Goal: Check status: Check status

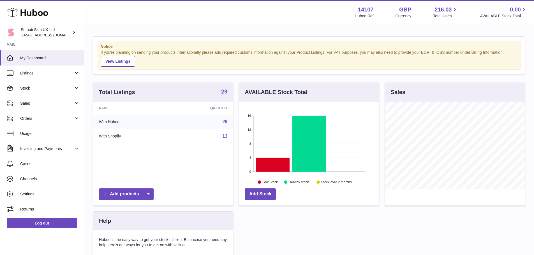
scroll to position [87, 140]
click at [33, 104] on span "Sales" at bounding box center [47, 103] width 54 height 5
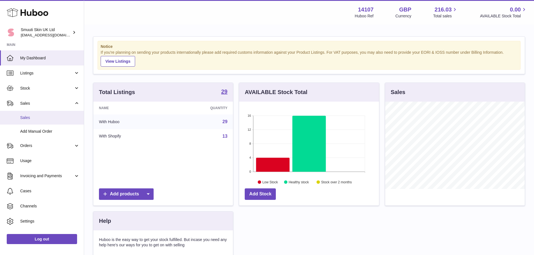
click at [36, 117] on span "Sales" at bounding box center [49, 117] width 59 height 5
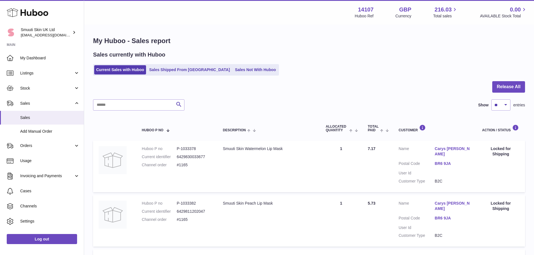
click at [177, 62] on div "Sales currently with Huboo Current Sales with Huboo Sales Shipped From Huboo Sa…" at bounding box center [309, 63] width 432 height 25
click at [178, 64] on div "Sales currently with Huboo Current Sales with Huboo Sales Shipped From Huboo Sa…" at bounding box center [309, 63] width 432 height 25
click at [177, 69] on link "Sales Shipped From Huboo" at bounding box center [189, 69] width 85 height 9
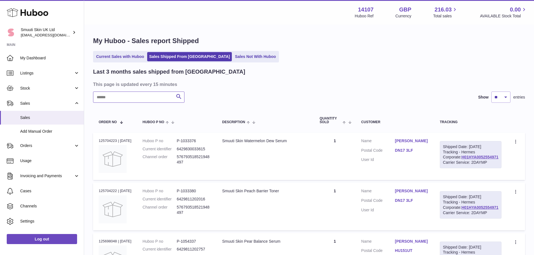
click at [160, 97] on input "text" at bounding box center [138, 97] width 91 height 11
paste input "**********"
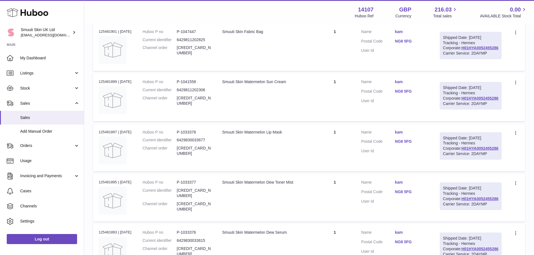
scroll to position [25, 0]
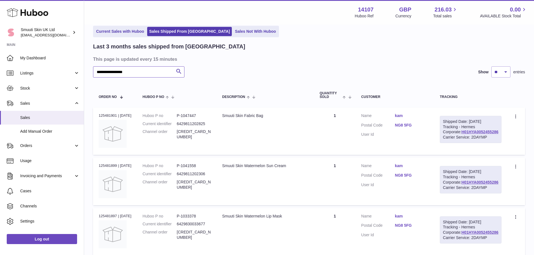
type input "**********"
click at [109, 114] on div "Order no 125481901 | 26th Sep" at bounding box center [115, 115] width 33 height 5
copy div "125481901"
